Goal: Consume media (video, audio): Consume media (video, audio)

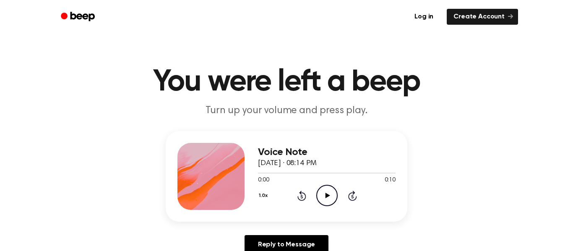
click at [340, 193] on div "1.0x Rewind 5 seconds Play Audio Skip 5 seconds" at bounding box center [326, 195] width 137 height 21
click at [331, 195] on icon "Play Audio" at bounding box center [326, 195] width 21 height 21
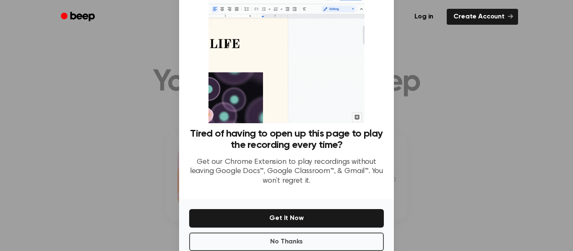
scroll to position [54, 0]
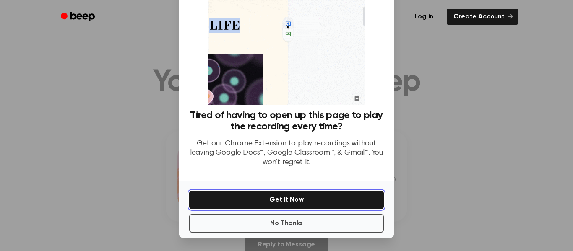
click at [335, 198] on button "Get It Now" at bounding box center [286, 200] width 195 height 18
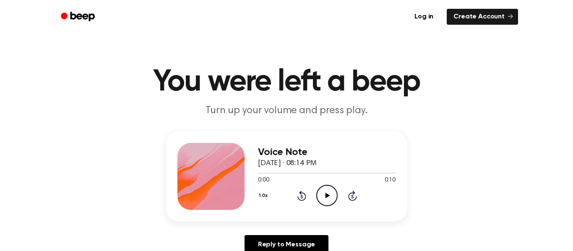
click at [324, 198] on icon "Play Audio" at bounding box center [326, 195] width 21 height 21
click at [328, 198] on icon "Play Audio" at bounding box center [326, 195] width 21 height 21
click at [327, 198] on icon "Play Audio" at bounding box center [326, 195] width 21 height 21
click at [330, 195] on icon "Pause Audio" at bounding box center [326, 195] width 21 height 21
click at [323, 190] on icon "Play Audio" at bounding box center [326, 195] width 21 height 21
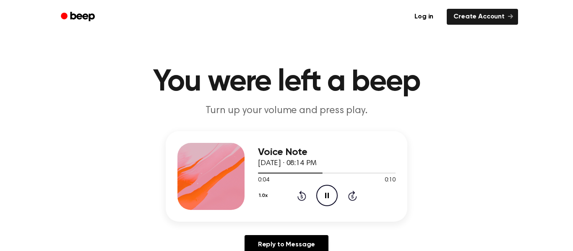
click at [323, 190] on icon "Pause Audio" at bounding box center [326, 195] width 21 height 21
click at [323, 190] on icon "Play Audio" at bounding box center [326, 195] width 21 height 21
click at [323, 190] on icon "Pause Audio" at bounding box center [326, 195] width 21 height 21
click at [323, 190] on icon "Play Audio" at bounding box center [326, 195] width 21 height 21
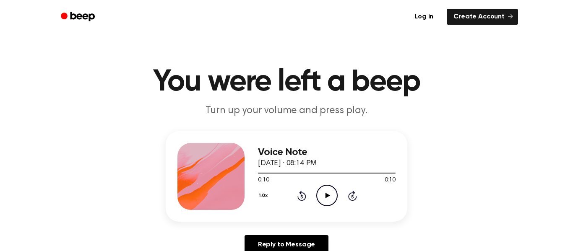
click at [323, 190] on icon "Play Audio" at bounding box center [326, 195] width 21 height 21
click at [323, 190] on icon "Pause Audio" at bounding box center [326, 195] width 21 height 21
click at [323, 190] on icon "Play Audio" at bounding box center [326, 195] width 21 height 21
click at [323, 190] on icon "Pause Audio" at bounding box center [326, 195] width 21 height 21
click at [323, 189] on icon "Play Audio" at bounding box center [326, 195] width 21 height 21
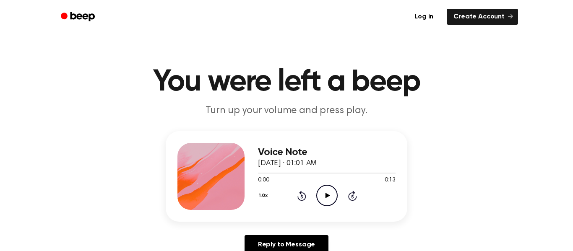
click at [333, 194] on icon "Play Audio" at bounding box center [326, 195] width 21 height 21
click at [327, 197] on icon at bounding box center [327, 195] width 4 height 5
